Goal: Information Seeking & Learning: Learn about a topic

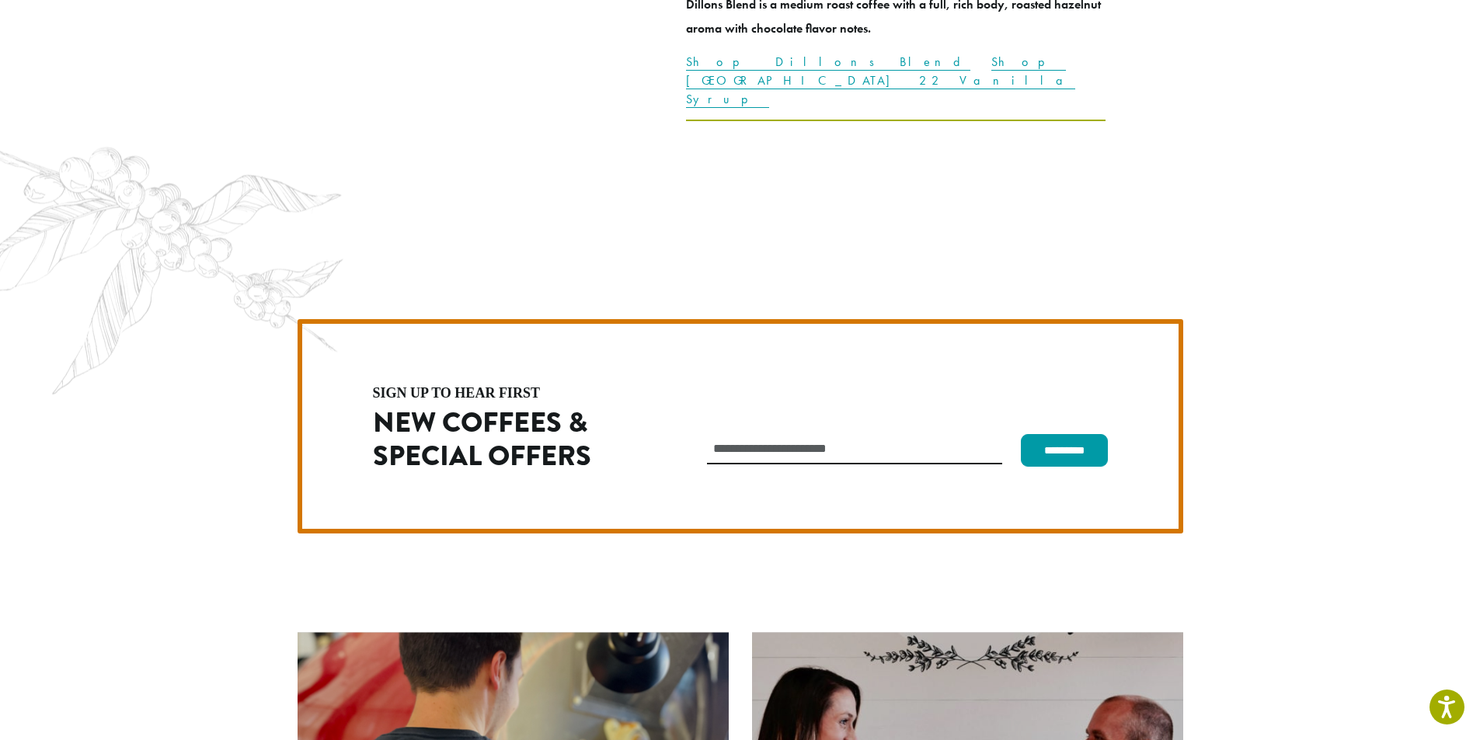
scroll to position [4391, 0]
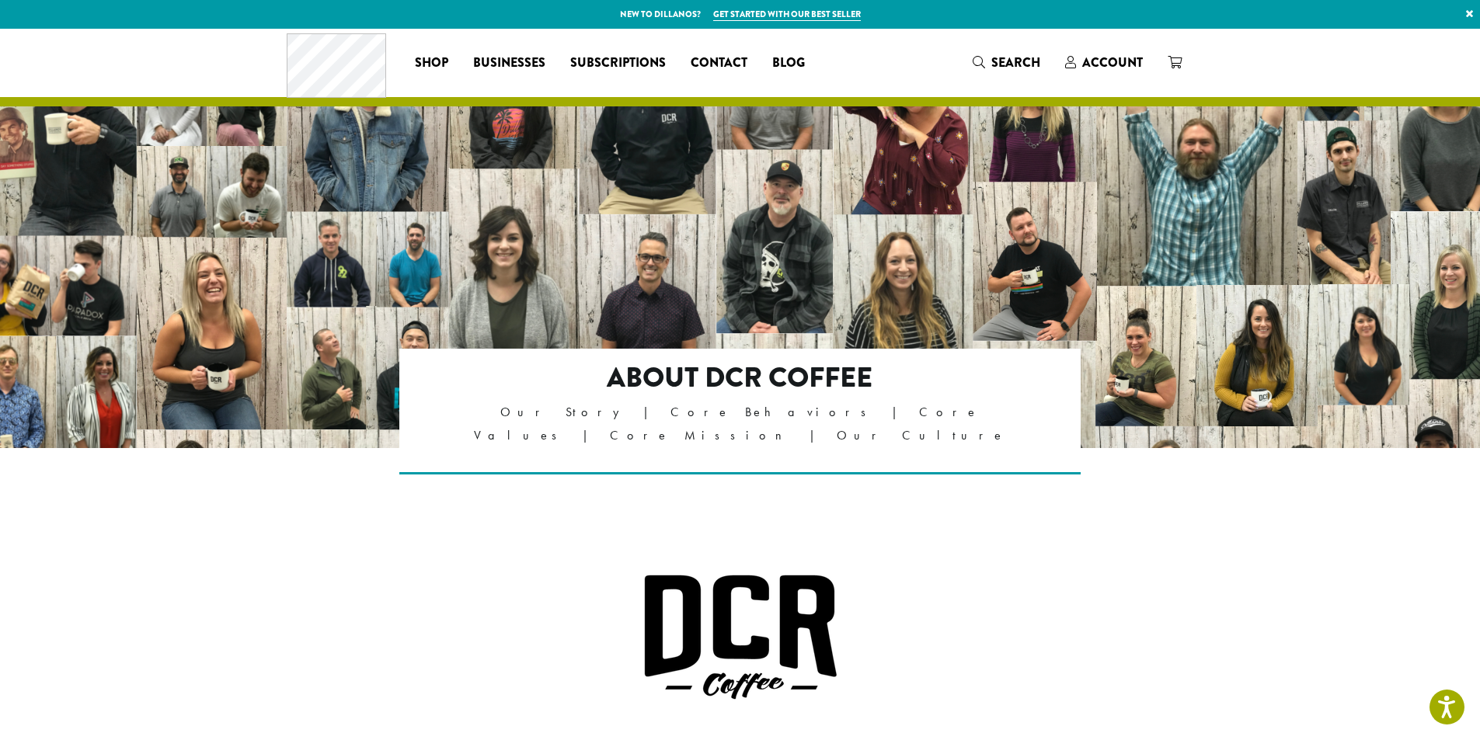
click at [688, 165] on div at bounding box center [740, 349] width 1480 height 640
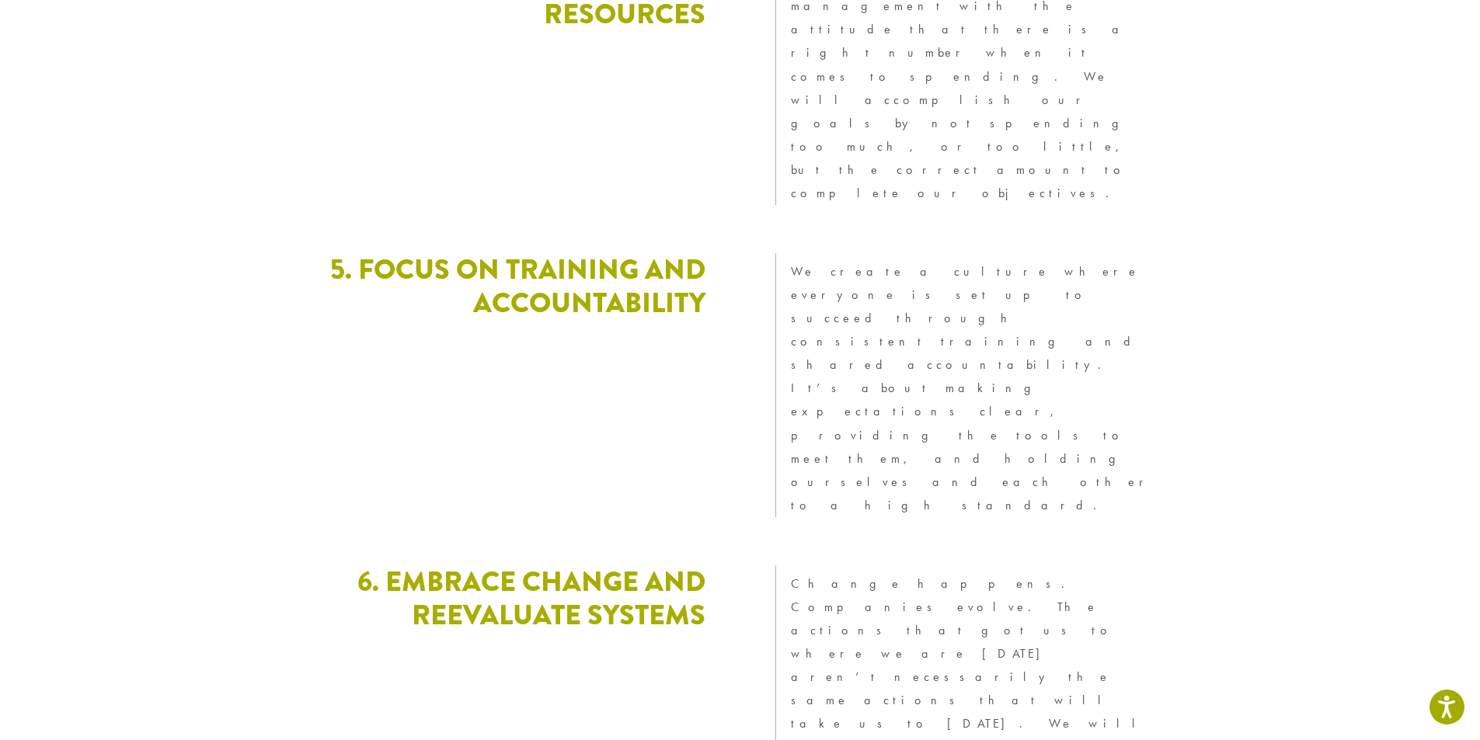
scroll to position [4192, 0]
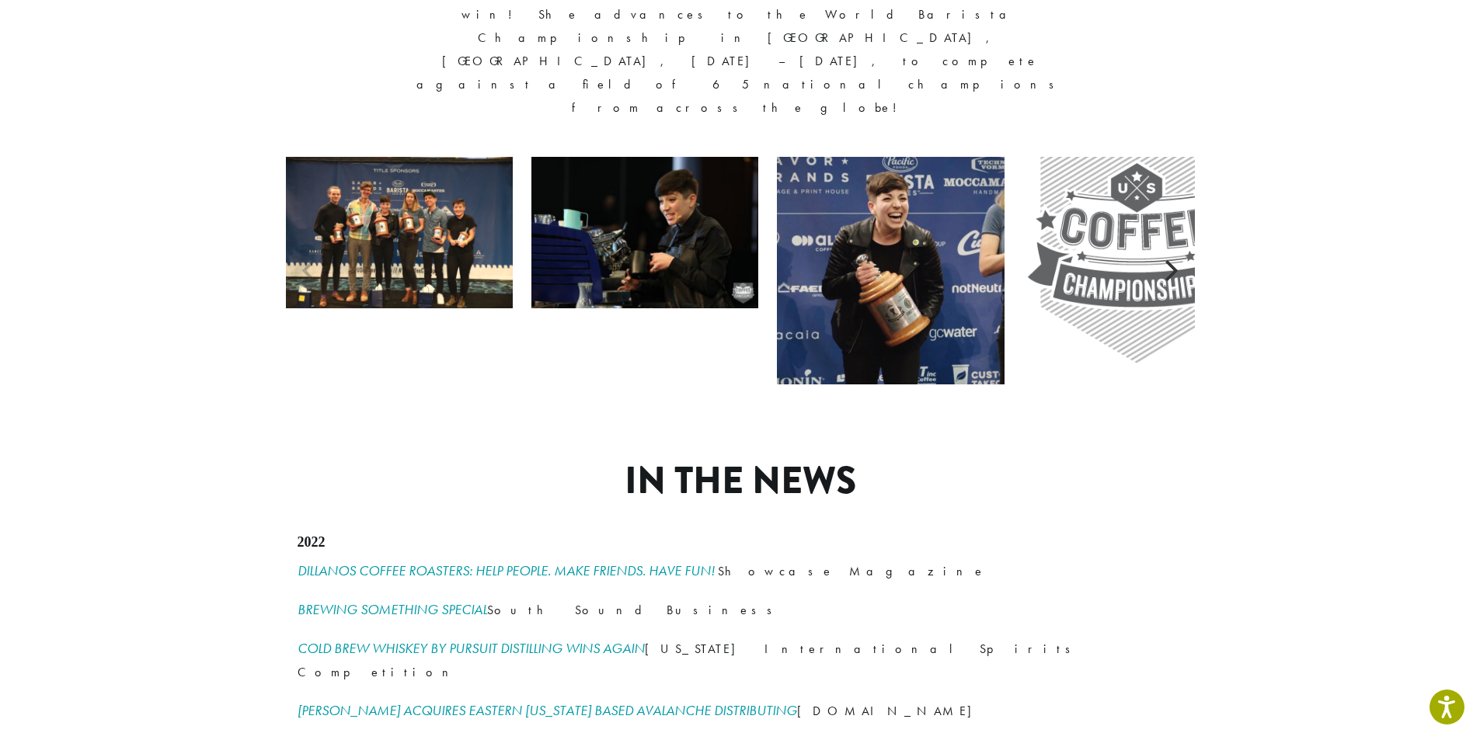
scroll to position [2020, 0]
